Goal: Information Seeking & Learning: Check status

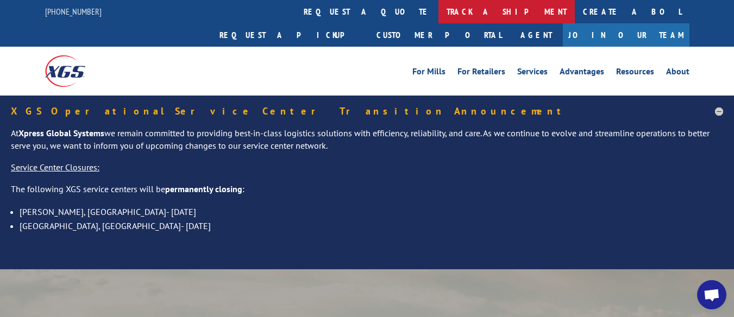
click at [438, 13] on link "track a shipment" at bounding box center [506, 11] width 136 height 23
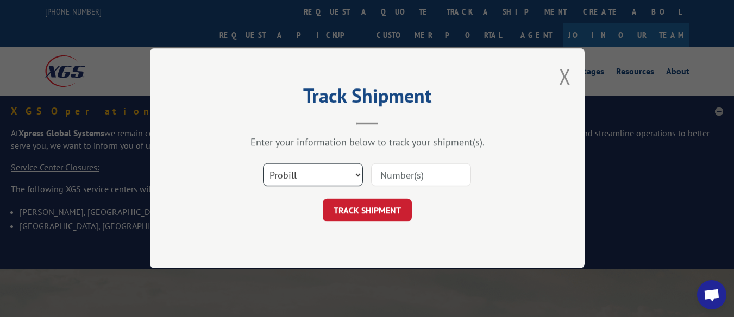
click at [359, 174] on select "Select category... Probill BOL PO" at bounding box center [313, 175] width 100 height 23
select select "bol"
click at [263, 164] on select "Select category... Probill BOL PO" at bounding box center [313, 175] width 100 height 23
click at [437, 171] on input at bounding box center [421, 175] width 100 height 23
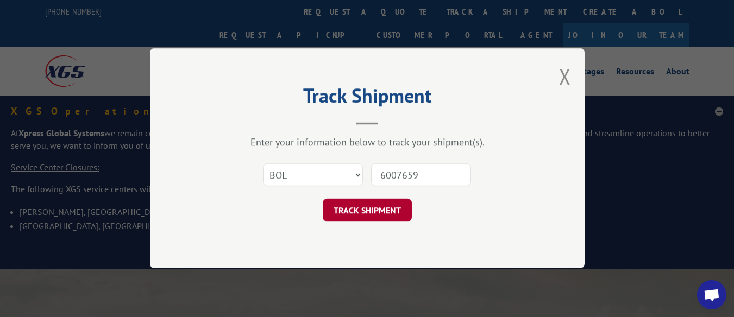
type input "6007659"
click at [396, 205] on button "TRACK SHIPMENT" at bounding box center [367, 210] width 89 height 23
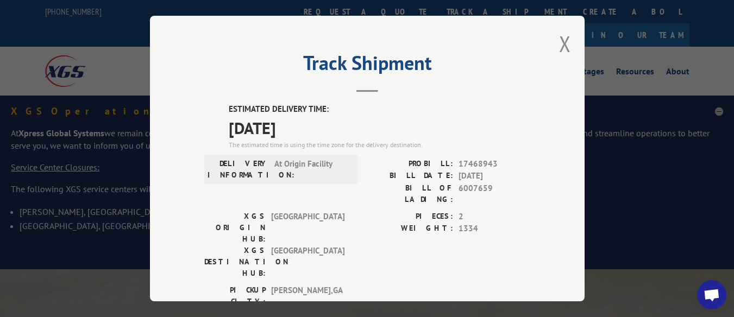
click at [522, 103] on label "ESTIMATED DELIVERY TIME:" at bounding box center [380, 109] width 302 height 12
click at [560, 42] on button "Close modal" at bounding box center [565, 43] width 12 height 29
